Goal: Task Accomplishment & Management: Manage account settings

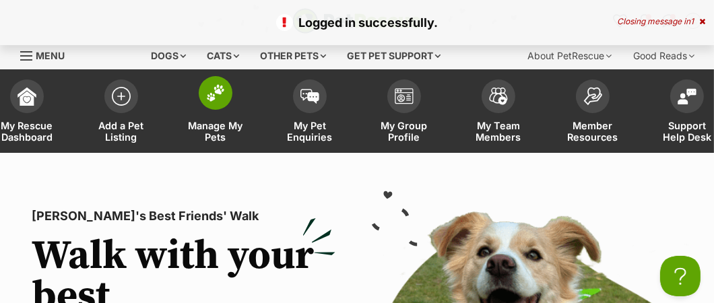
click at [220, 123] on span "Manage My Pets" at bounding box center [215, 131] width 61 height 23
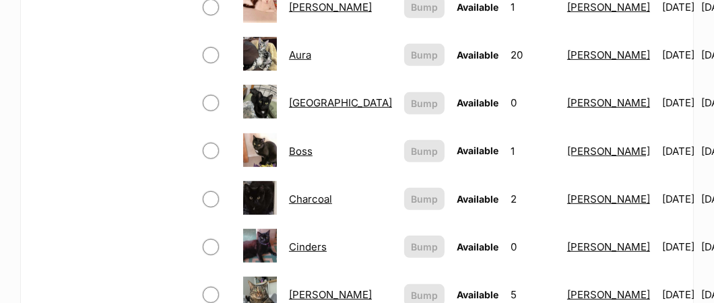
scroll to position [740, 0]
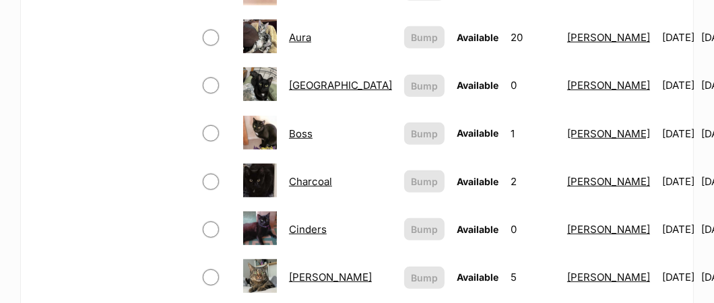
click at [302, 79] on link "[GEOGRAPHIC_DATA]" at bounding box center [340, 85] width 103 height 13
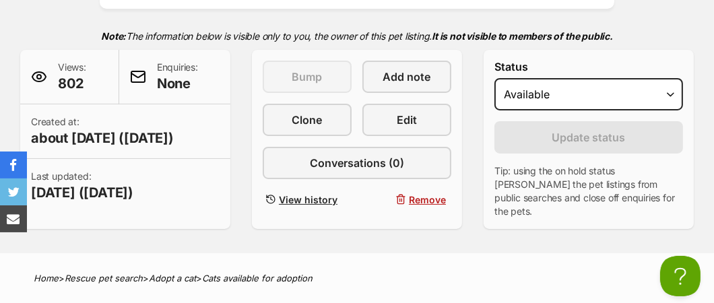
scroll to position [201, 0]
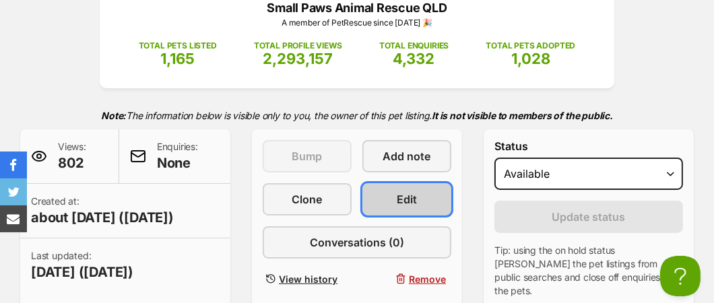
click at [393, 185] on link "Edit" at bounding box center [406, 199] width 89 height 32
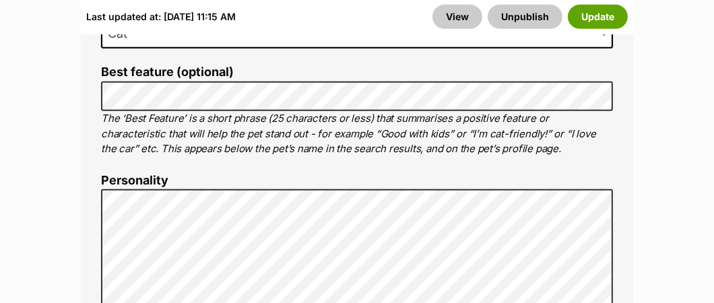
scroll to position [1009, 0]
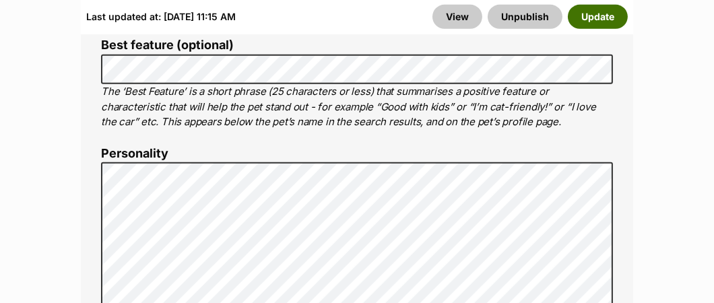
click at [602, 20] on button "Update" at bounding box center [598, 17] width 60 height 24
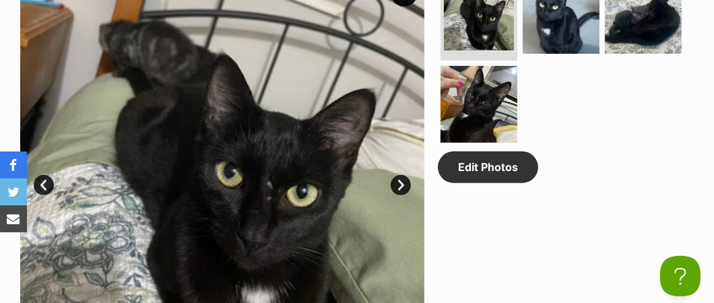
scroll to position [875, 0]
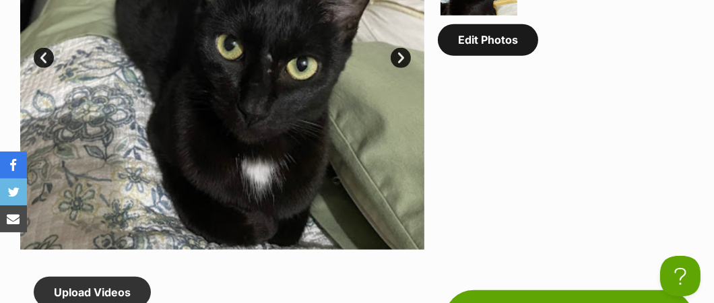
click at [499, 55] on link "Edit Photos" at bounding box center [488, 39] width 100 height 31
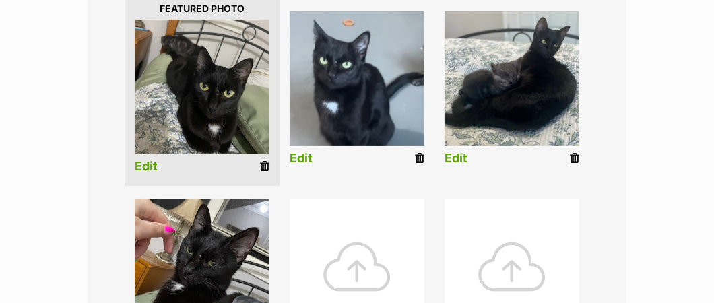
scroll to position [337, 0]
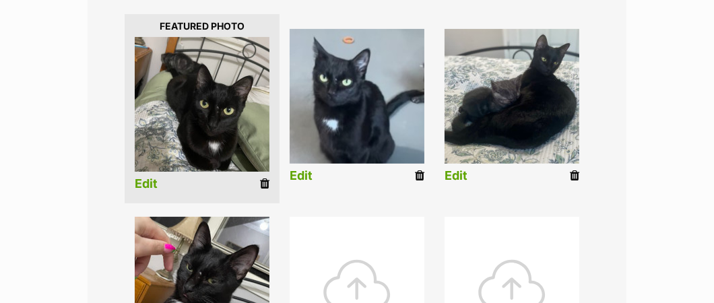
drag, startPoint x: 576, startPoint y: 179, endPoint x: 434, endPoint y: 51, distance: 191.7
click at [576, 178] on icon at bounding box center [574, 176] width 9 height 12
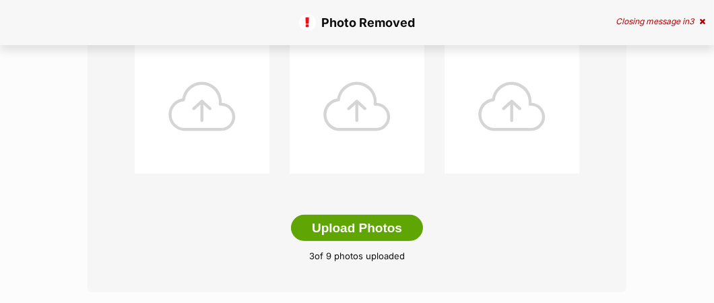
scroll to position [740, 0]
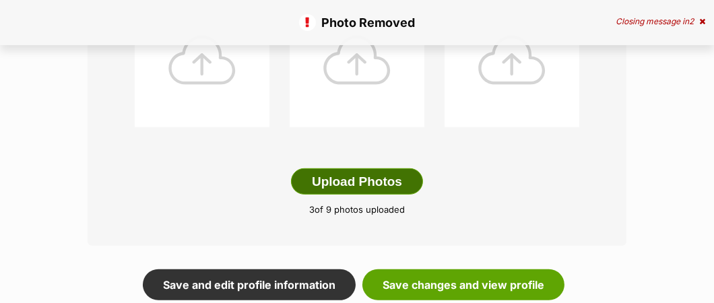
click at [378, 176] on button "Upload Photos" at bounding box center [357, 181] width 132 height 27
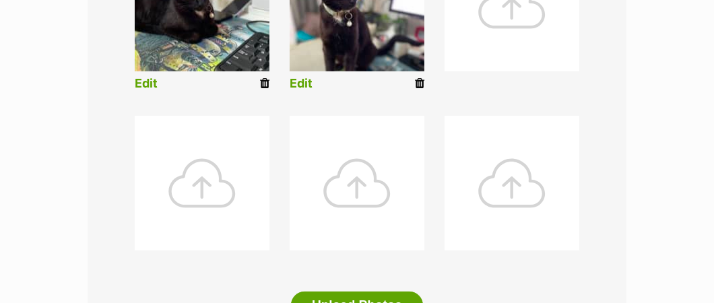
scroll to position [741, 0]
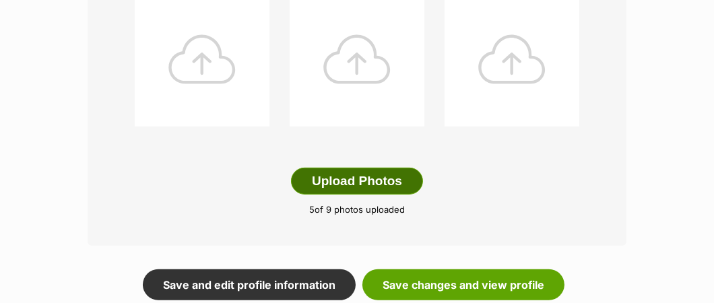
click at [364, 178] on button "Upload Photos" at bounding box center [357, 181] width 132 height 27
click at [379, 187] on button "Upload Photos" at bounding box center [357, 181] width 132 height 27
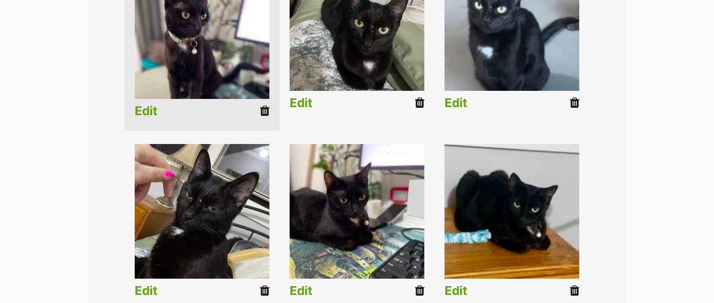
scroll to position [329, 0]
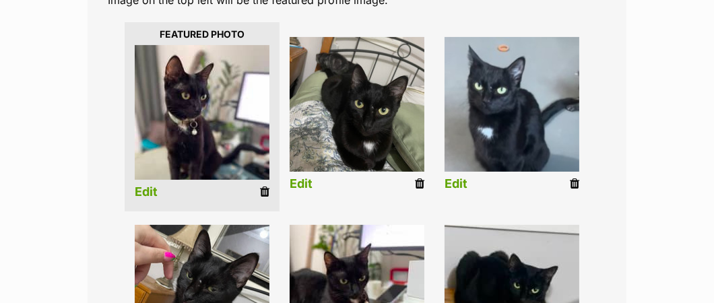
click at [152, 193] on link "Edit" at bounding box center [146, 192] width 23 height 14
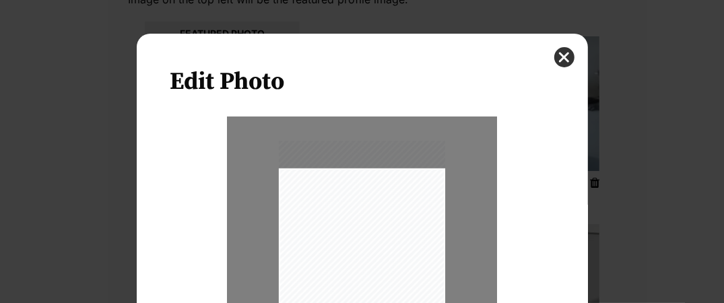
scroll to position [67, 0]
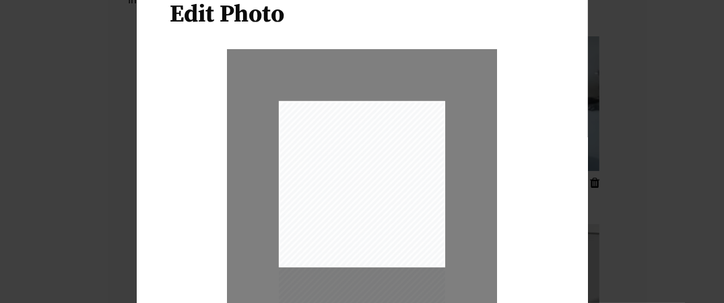
drag, startPoint x: 403, startPoint y: 153, endPoint x: 380, endPoint y: 171, distance: 29.2
click at [380, 171] on div "Dialog Window - Close (Press escape to close)" at bounding box center [362, 212] width 166 height 222
type input "0.3017"
drag, startPoint x: 379, startPoint y: 170, endPoint x: 395, endPoint y: 169, distance: 16.2
click at [395, 169] on div "Dialog Window - Close (Press escape to close)" at bounding box center [369, 214] width 183 height 244
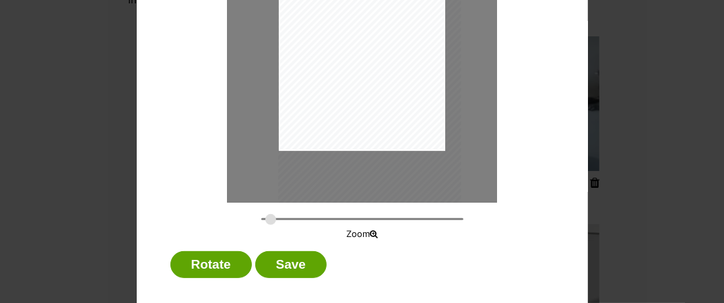
scroll to position [198, 0]
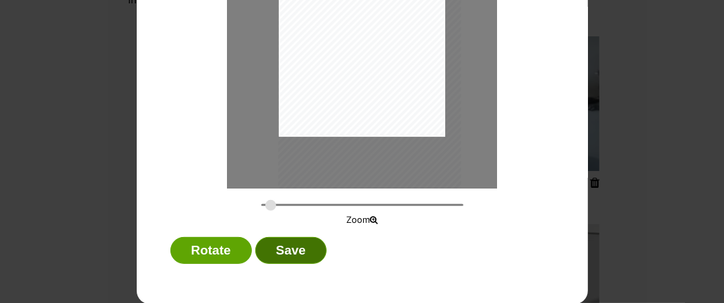
click at [284, 253] on button "Save" at bounding box center [290, 250] width 71 height 27
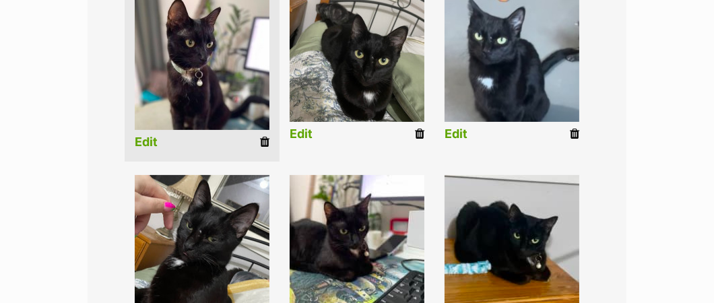
scroll to position [395, 0]
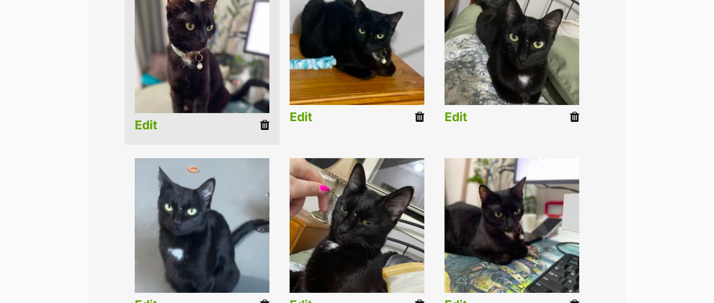
click at [303, 119] on link "Edit" at bounding box center [301, 117] width 23 height 14
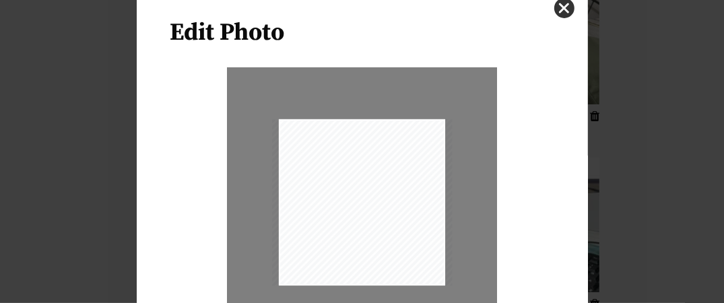
scroll to position [67, 0]
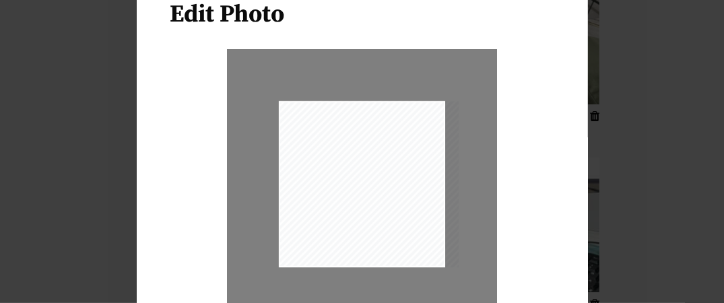
drag, startPoint x: 399, startPoint y: 195, endPoint x: 418, endPoint y: 217, distance: 28.6
click at [418, 217] on div "Dialog Window - Close (Press escape to close)" at bounding box center [369, 184] width 180 height 166
type input "0.3267"
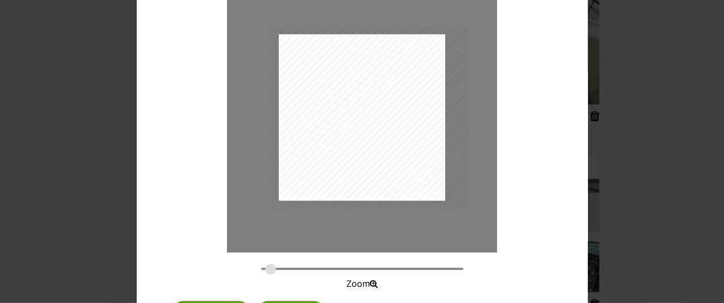
scroll to position [198, 0]
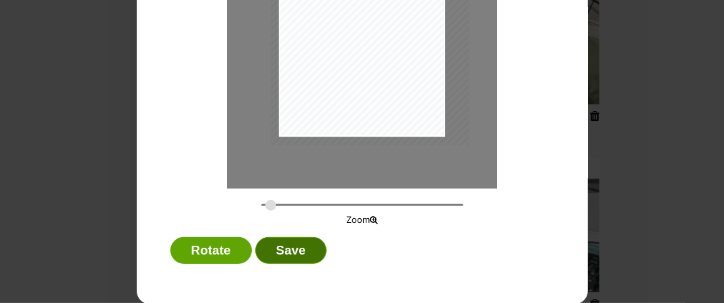
click at [304, 248] on button "Save" at bounding box center [290, 250] width 71 height 27
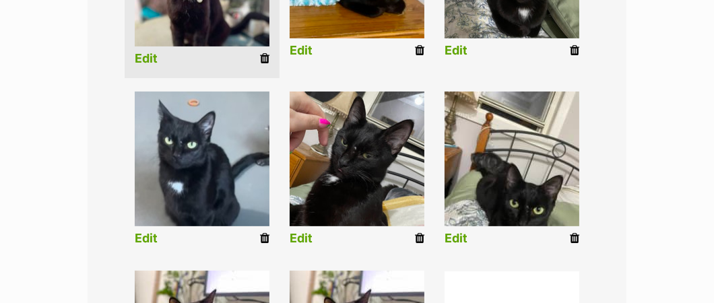
scroll to position [327, 0]
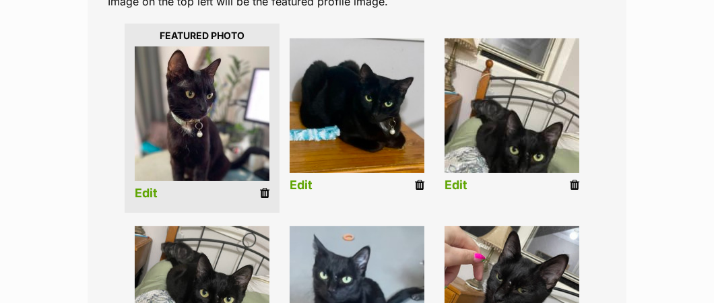
click at [458, 185] on link "Edit" at bounding box center [455, 185] width 23 height 14
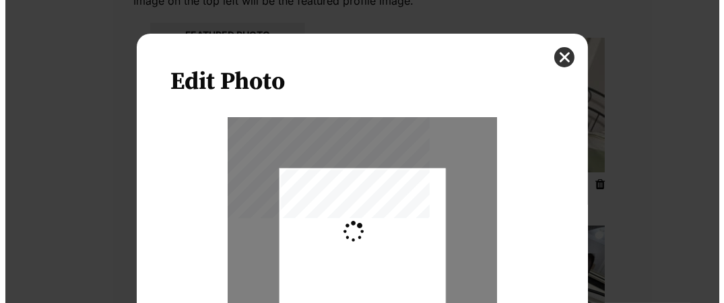
scroll to position [0, 0]
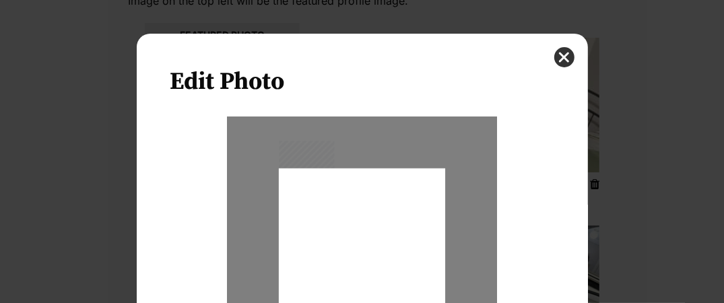
type input "0.2744"
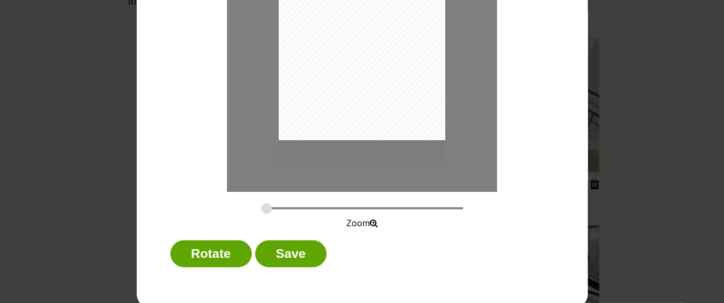
scroll to position [198, 0]
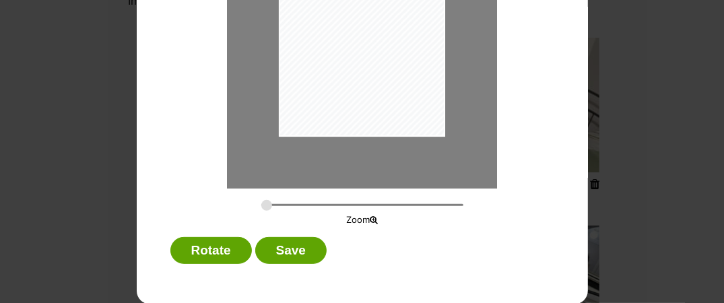
drag, startPoint x: 395, startPoint y: 127, endPoint x: 395, endPoint y: 75, distance: 51.9
click at [395, 75] on div "Dialog Window - Close (Press escape to close)" at bounding box center [362, 26] width 166 height 222
click at [309, 251] on button "Save" at bounding box center [290, 250] width 71 height 27
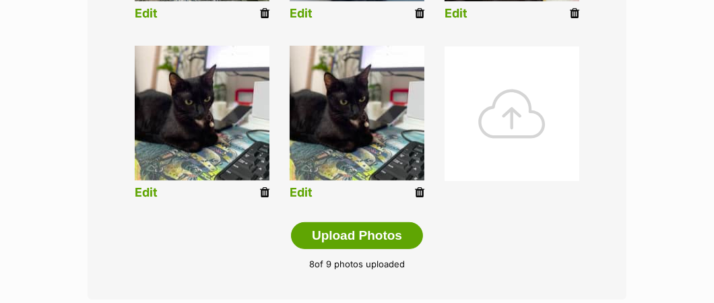
scroll to position [731, 0]
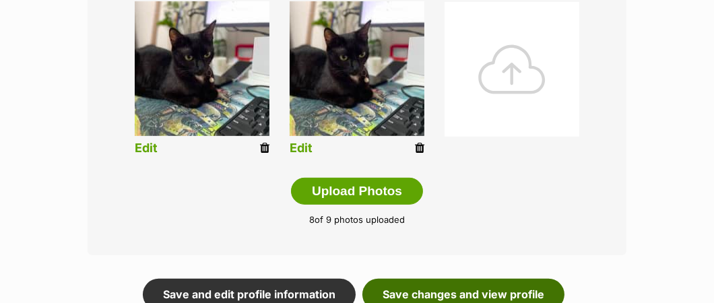
click at [461, 291] on link "Save changes and view profile" at bounding box center [463, 294] width 202 height 31
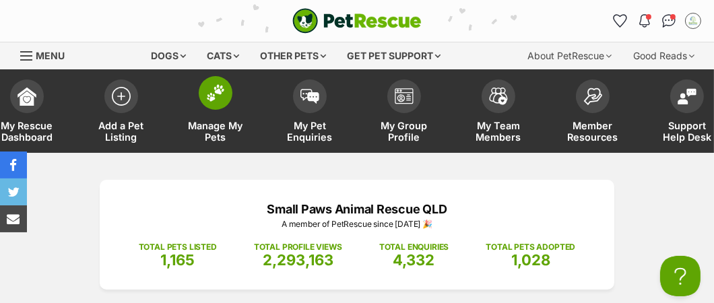
click at [228, 130] on span "Manage My Pets" at bounding box center [215, 131] width 61 height 23
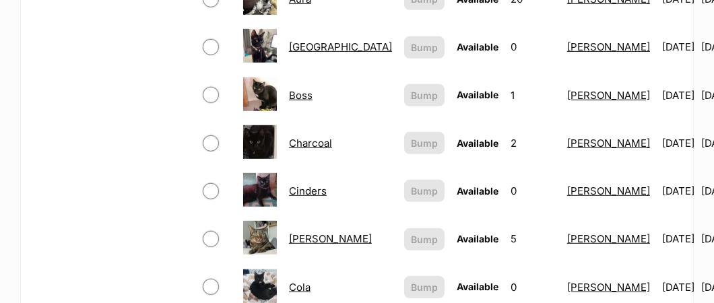
scroll to position [606, 0]
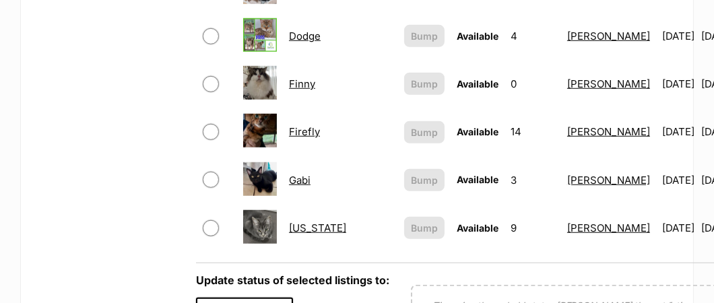
scroll to position [1211, 0]
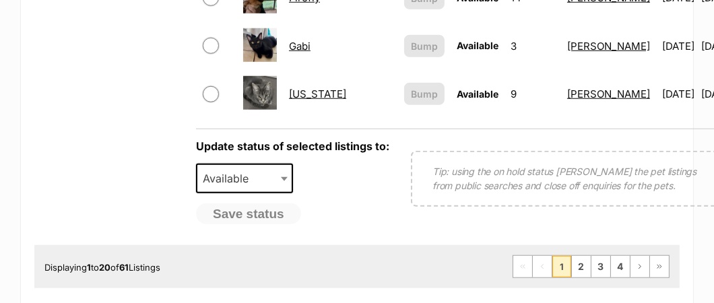
click at [299, 88] on link "Georgia" at bounding box center [317, 94] width 57 height 13
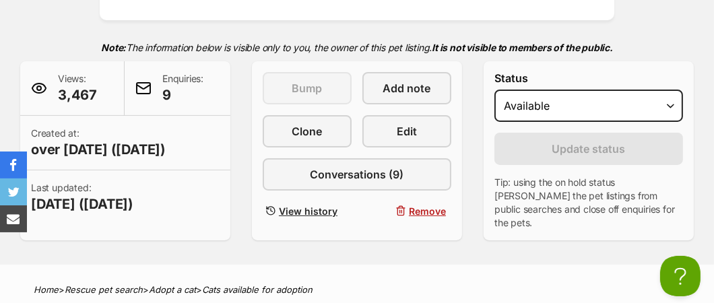
scroll to position [201, 0]
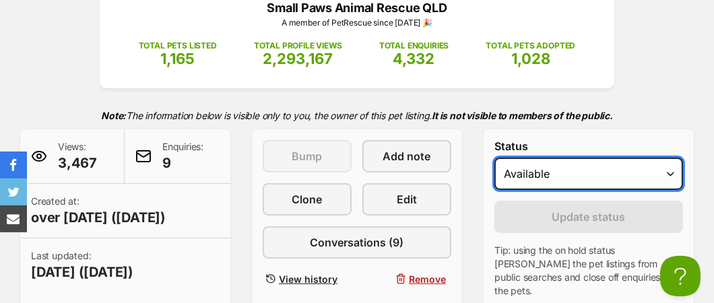
click at [673, 174] on select "Draft - not available as listing has enquires Available On hold Adopted" at bounding box center [588, 174] width 189 height 32
select select "on_hold"
click at [494, 158] on select "Draft - not available as listing has enquires Available On hold Adopted" at bounding box center [588, 174] width 189 height 32
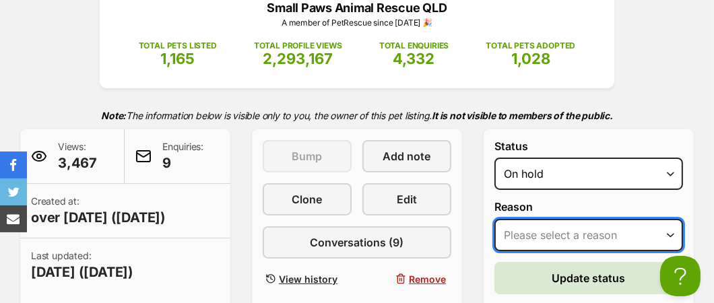
click at [525, 234] on select "Please select a reason Medical reasons Reviewing applications Adoption pending …" at bounding box center [588, 235] width 189 height 32
select select "other"
click at [494, 219] on select "Please select a reason Medical reasons Reviewing applications Adoption pending …" at bounding box center [588, 235] width 189 height 32
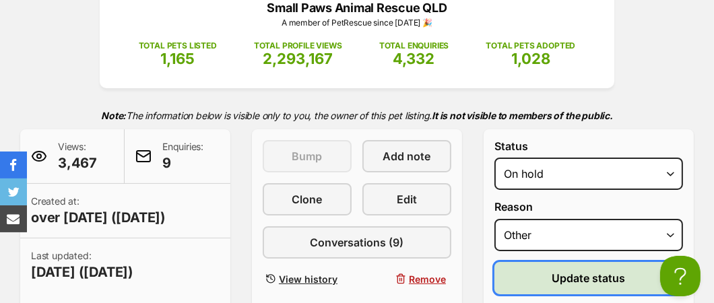
click at [577, 282] on span "Update status" at bounding box center [588, 278] width 73 height 16
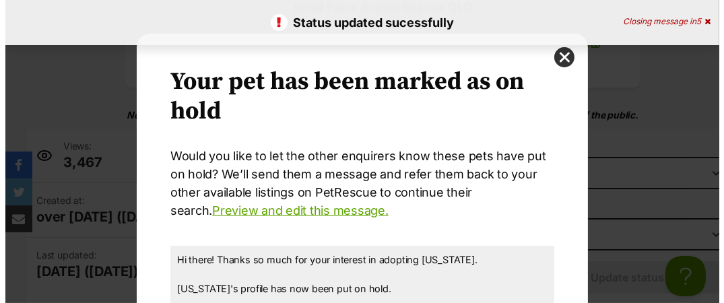
scroll to position [0, 0]
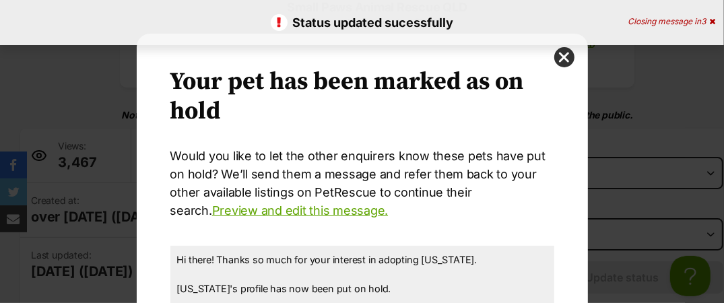
click at [570, 57] on div "Your pet has been marked as on hold Your pets have been marked as on hold Would…" at bounding box center [362, 290] width 451 height 512
click at [566, 57] on button "close" at bounding box center [564, 57] width 20 height 20
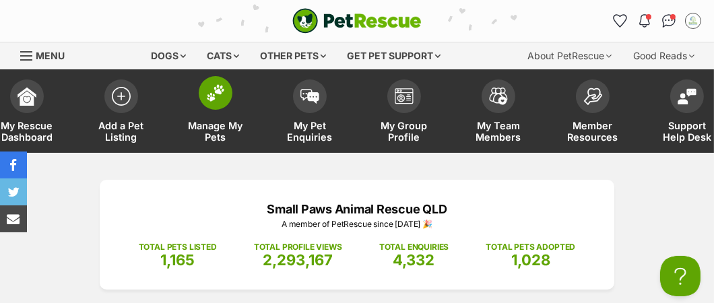
click at [219, 132] on span "Manage My Pets" at bounding box center [215, 131] width 61 height 23
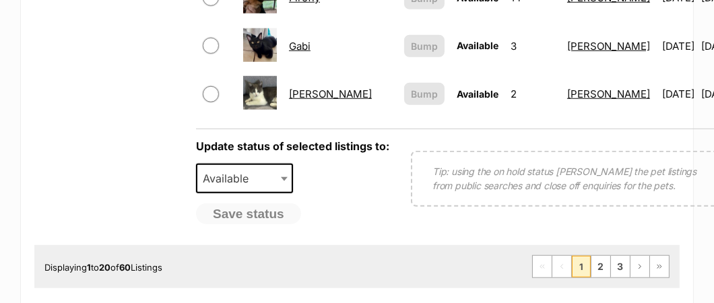
scroll to position [1279, 0]
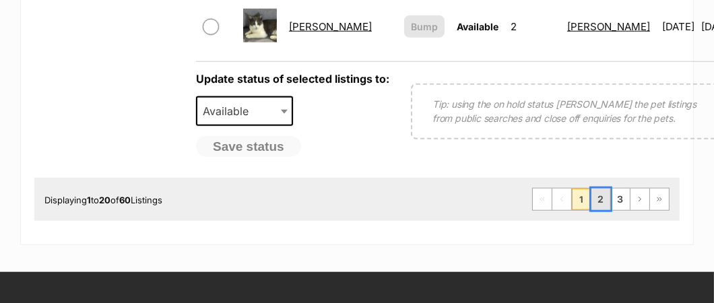
click at [607, 210] on link "2" at bounding box center [600, 200] width 19 height 22
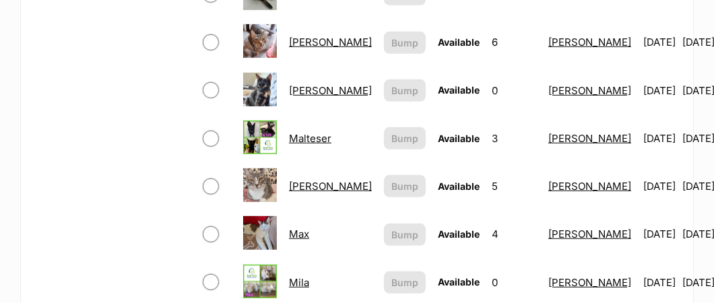
scroll to position [808, 0]
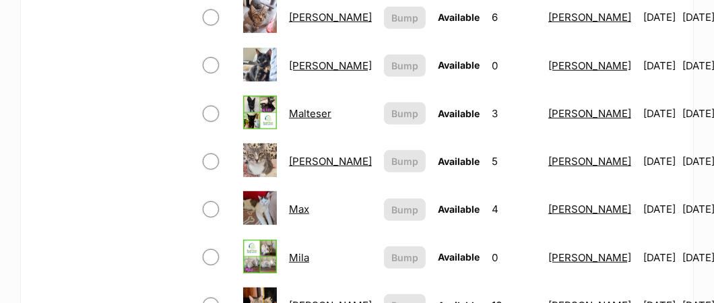
click at [310, 155] on link "Marty" at bounding box center [330, 161] width 83 height 13
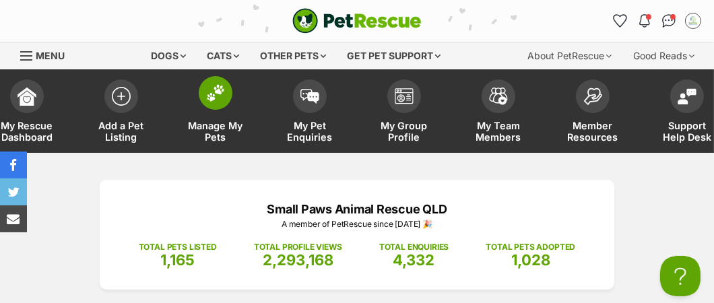
click at [201, 125] on span "Manage My Pets" at bounding box center [215, 131] width 61 height 23
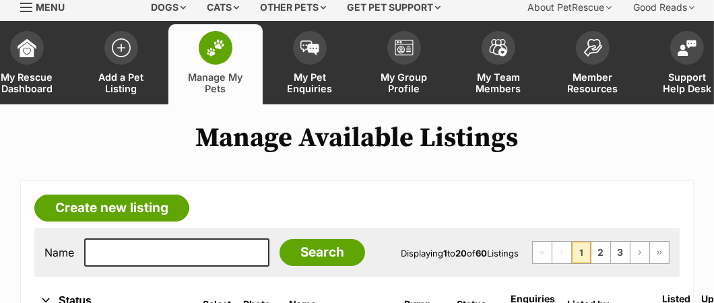
scroll to position [67, 0]
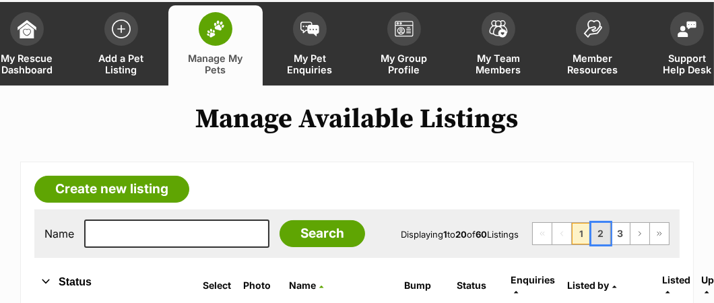
click at [604, 232] on link "2" at bounding box center [600, 234] width 19 height 22
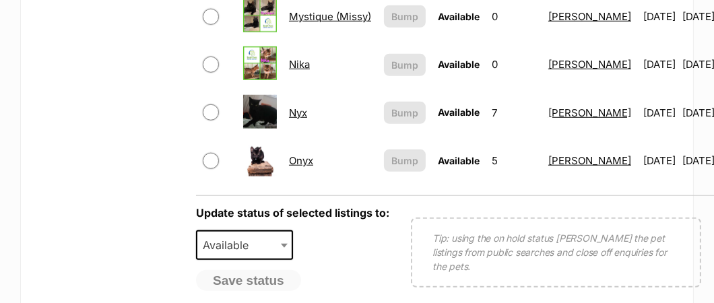
scroll to position [1279, 0]
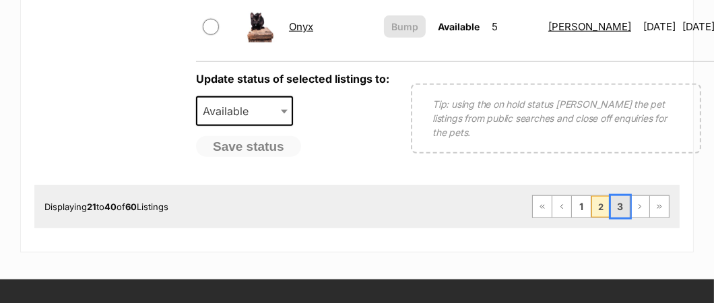
click at [623, 218] on link "3" at bounding box center [620, 207] width 19 height 22
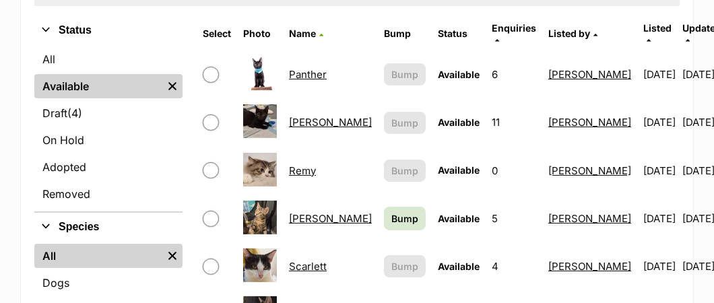
scroll to position [337, 0]
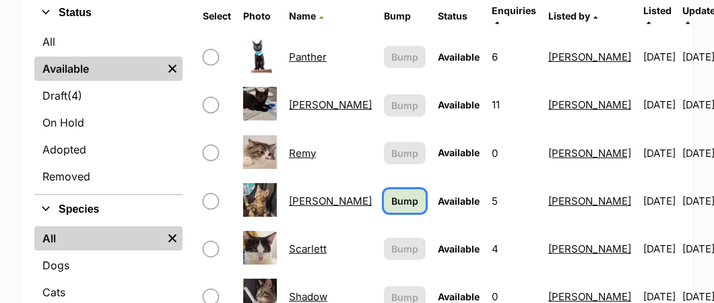
click at [391, 194] on span "Bump" at bounding box center [404, 201] width 27 height 14
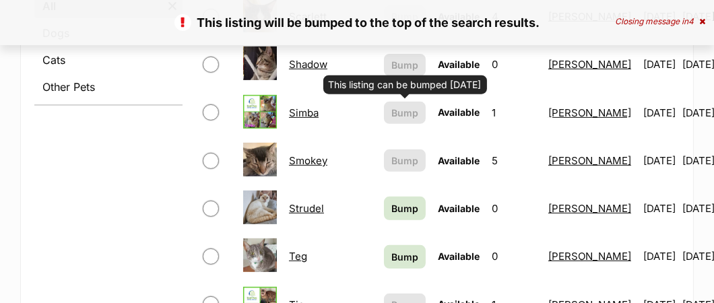
scroll to position [606, 0]
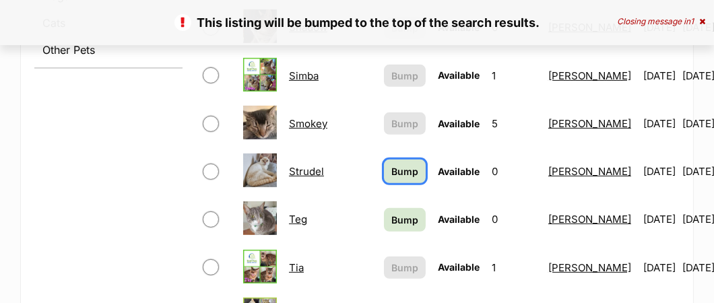
click at [391, 164] on span "Bump" at bounding box center [404, 171] width 27 height 14
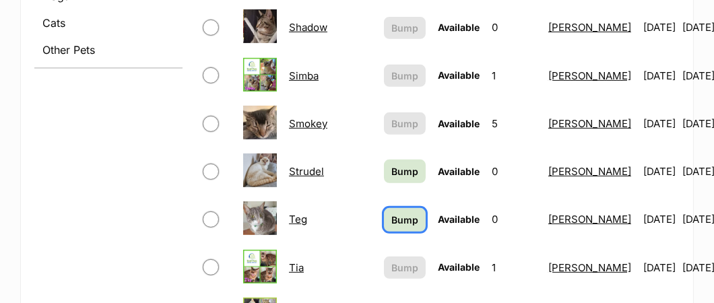
click at [391, 213] on span "Bump" at bounding box center [404, 220] width 27 height 14
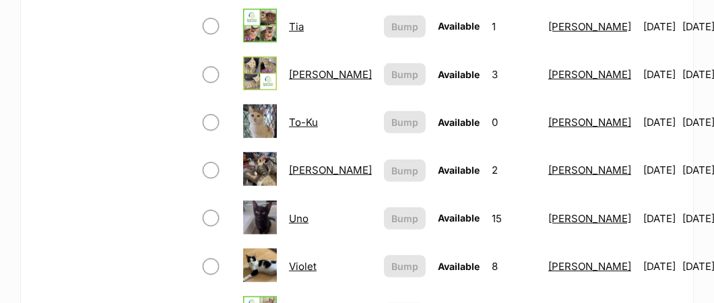
scroll to position [875, 0]
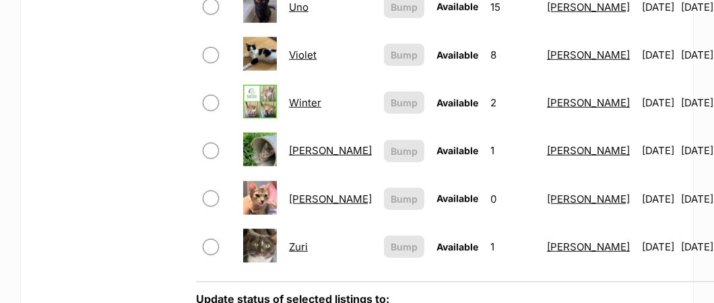
scroll to position [1077, 0]
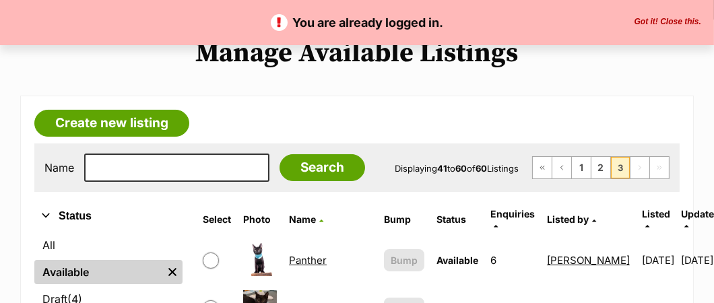
scroll to position [134, 0]
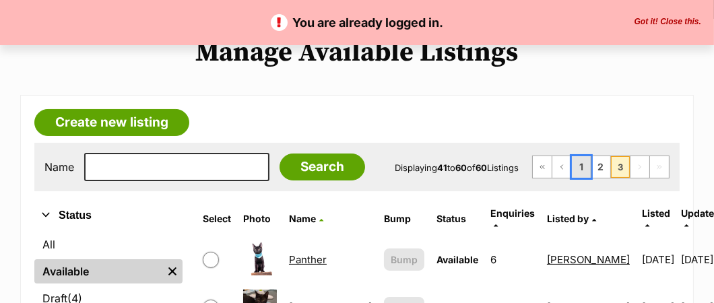
click at [585, 166] on link "1" at bounding box center [581, 167] width 19 height 22
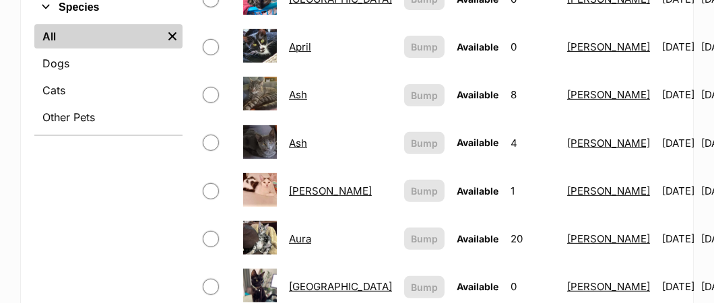
scroll to position [673, 0]
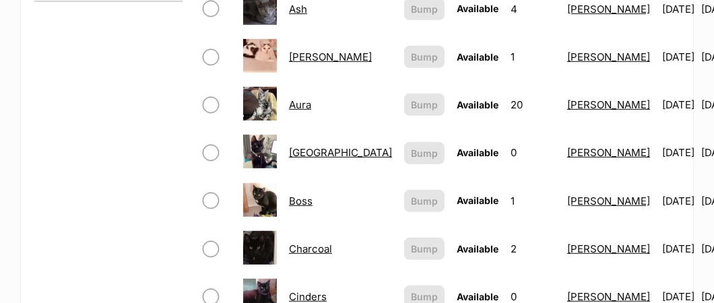
click at [304, 146] on link "[GEOGRAPHIC_DATA]" at bounding box center [340, 152] width 103 height 13
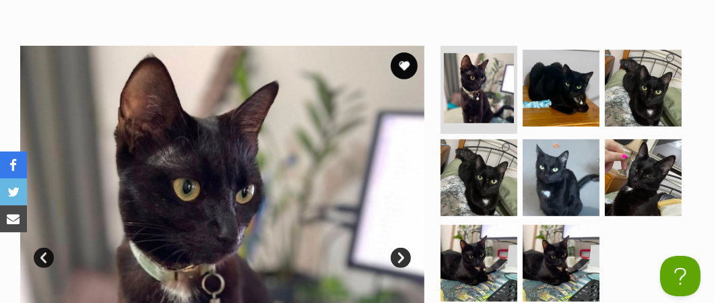
scroll to position [740, 0]
